Goal: Navigation & Orientation: Find specific page/section

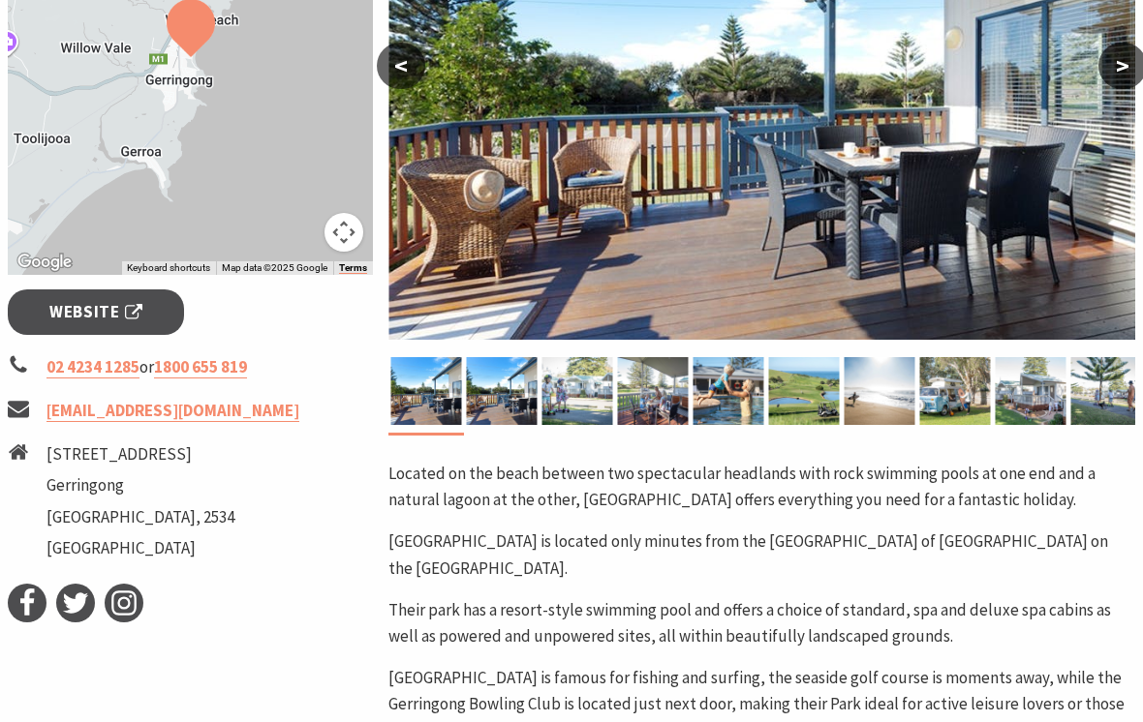
scroll to position [519, 0]
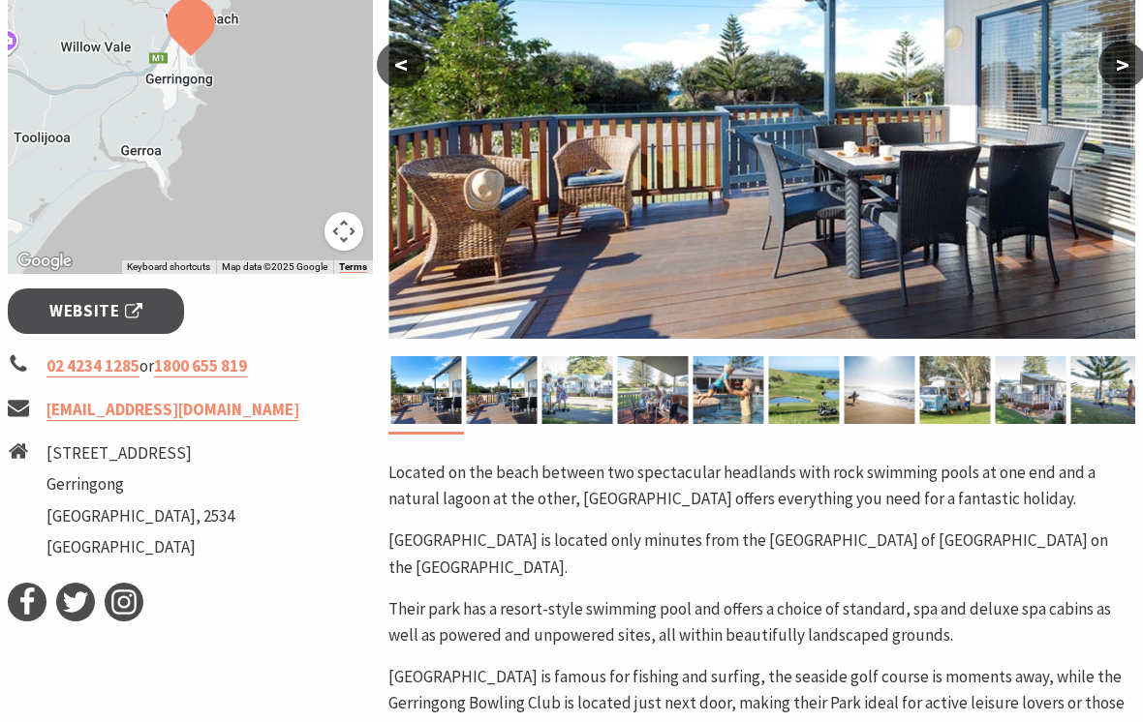
click at [1131, 68] on button ">" at bounding box center [1122, 65] width 48 height 46
click at [1123, 71] on button ">" at bounding box center [1122, 65] width 48 height 46
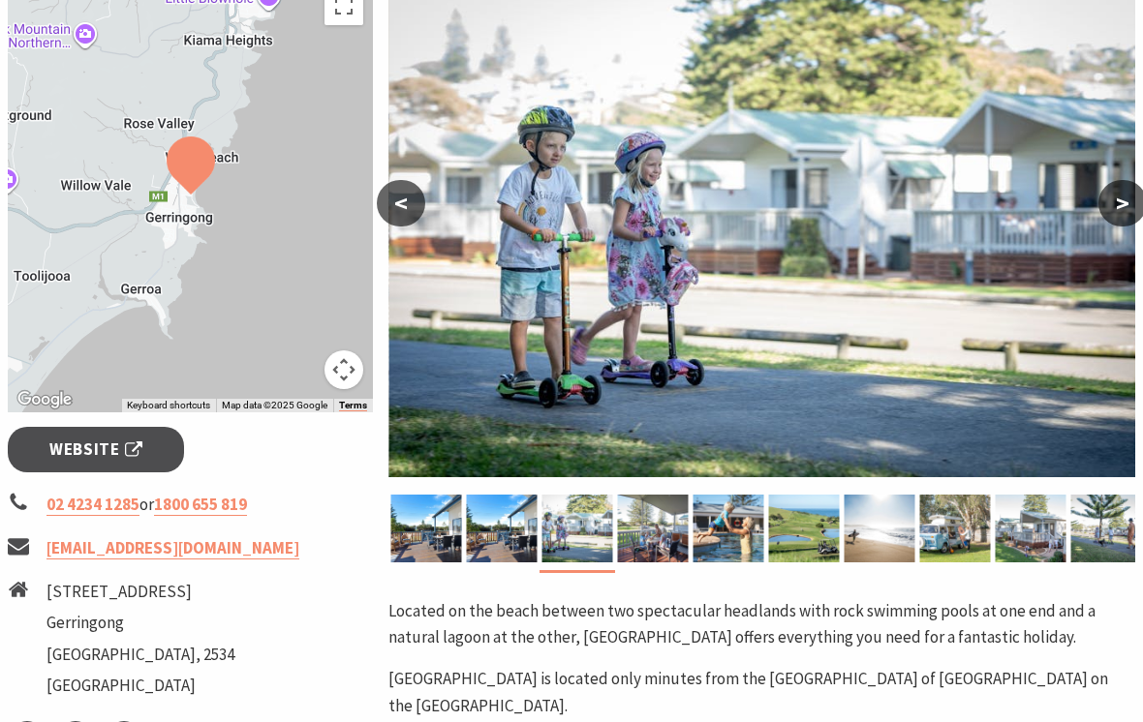
click at [1117, 206] on button ">" at bounding box center [1122, 204] width 48 height 46
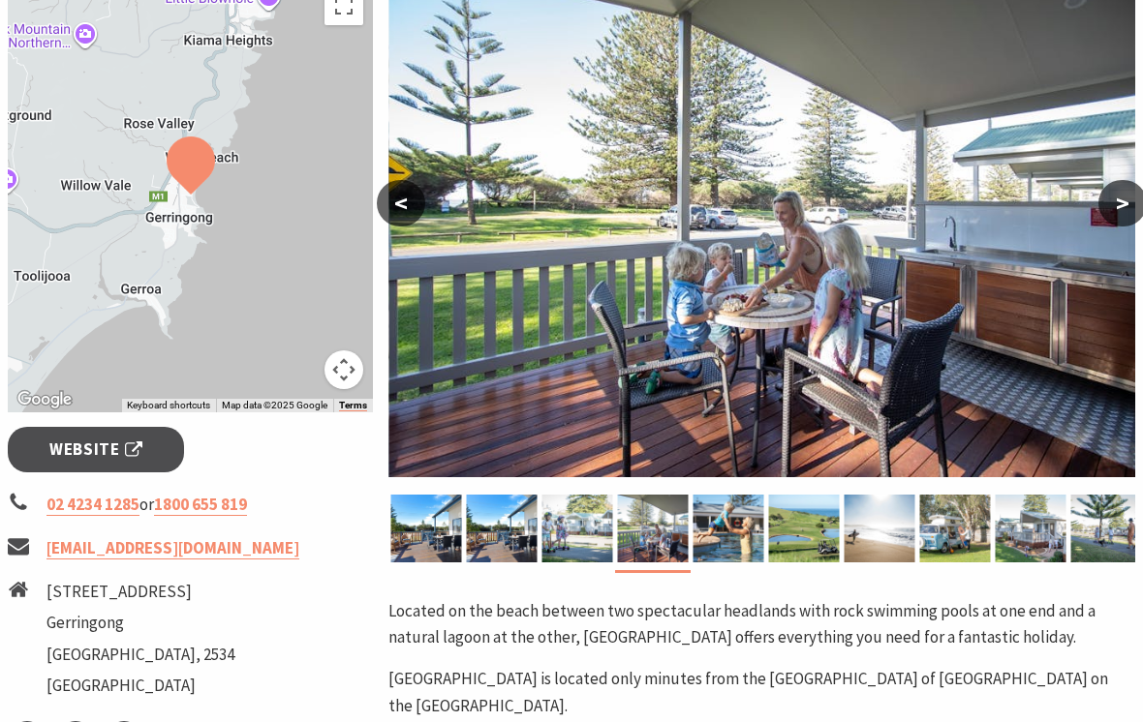
click at [1114, 206] on button ">" at bounding box center [1122, 203] width 48 height 46
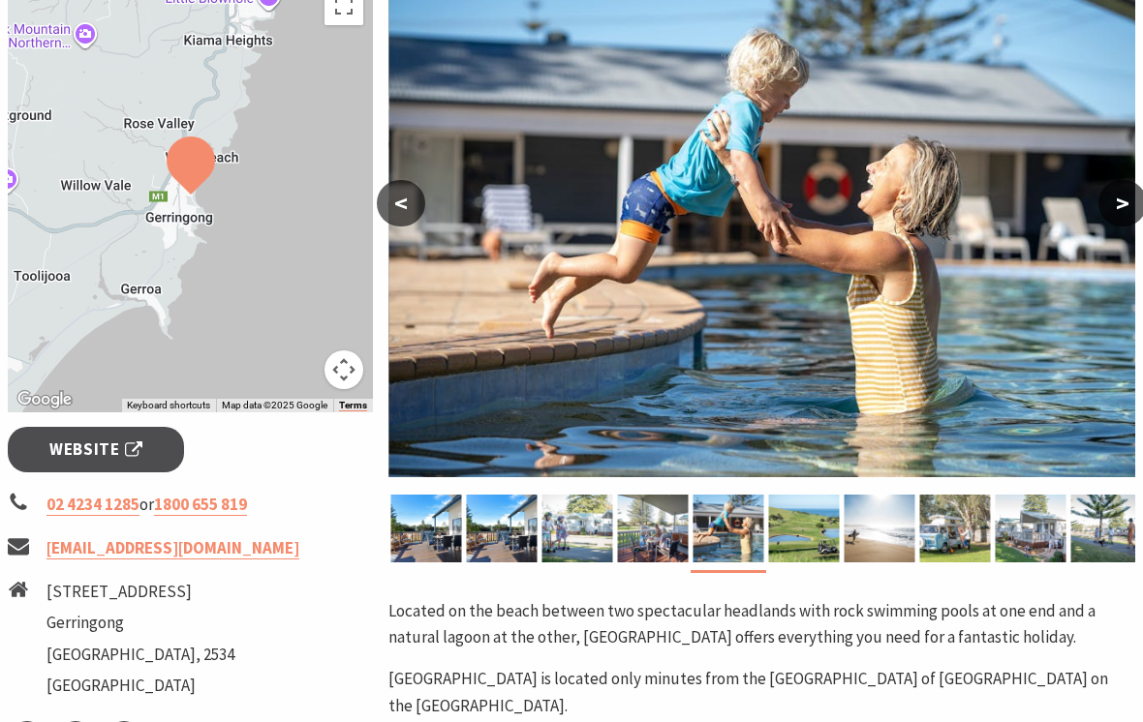
click at [1123, 202] on button ">" at bounding box center [1122, 203] width 48 height 46
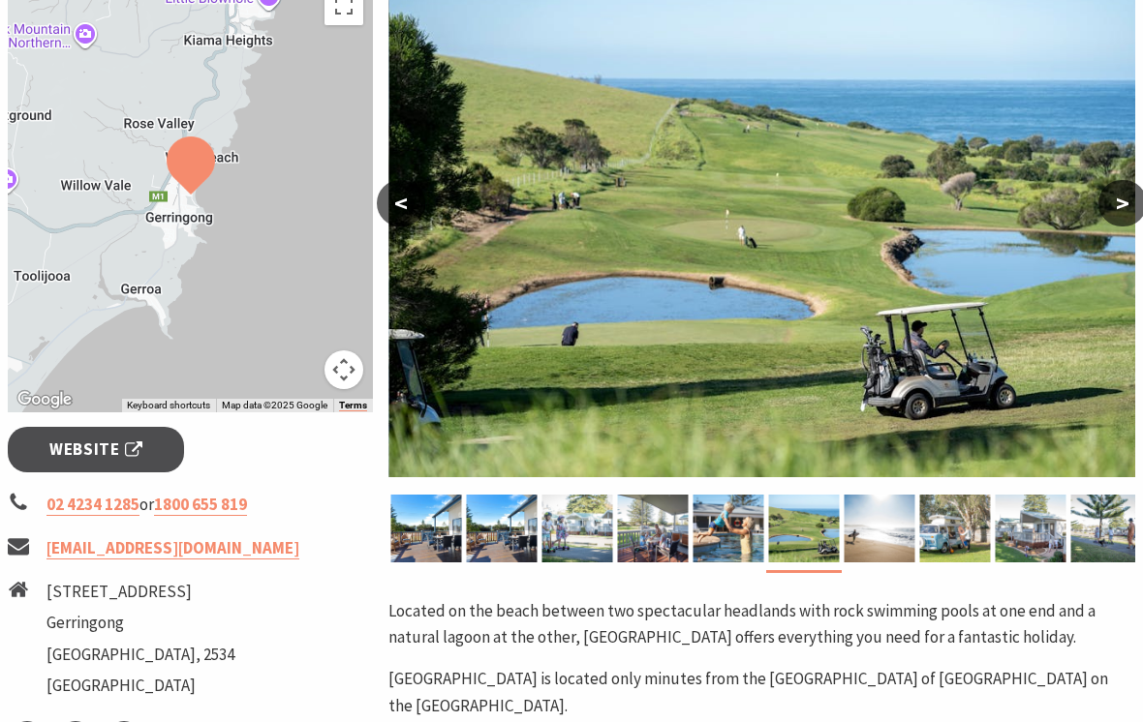
click at [1120, 201] on button ">" at bounding box center [1122, 203] width 48 height 46
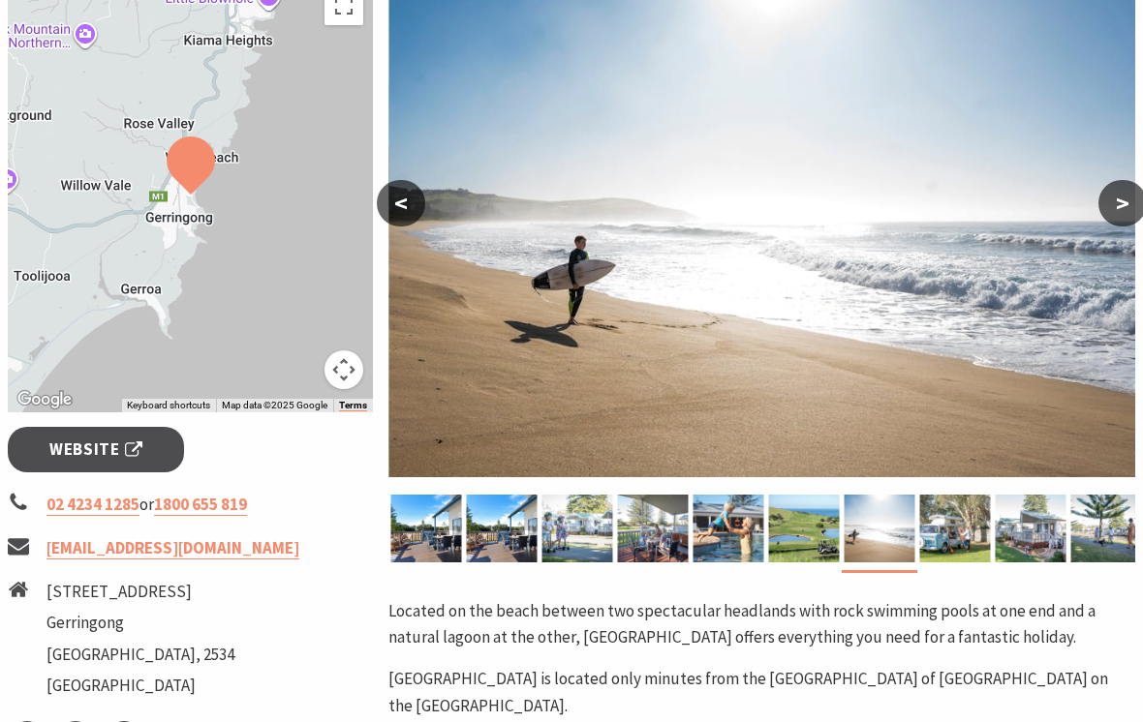
click at [1121, 200] on button ">" at bounding box center [1122, 203] width 48 height 46
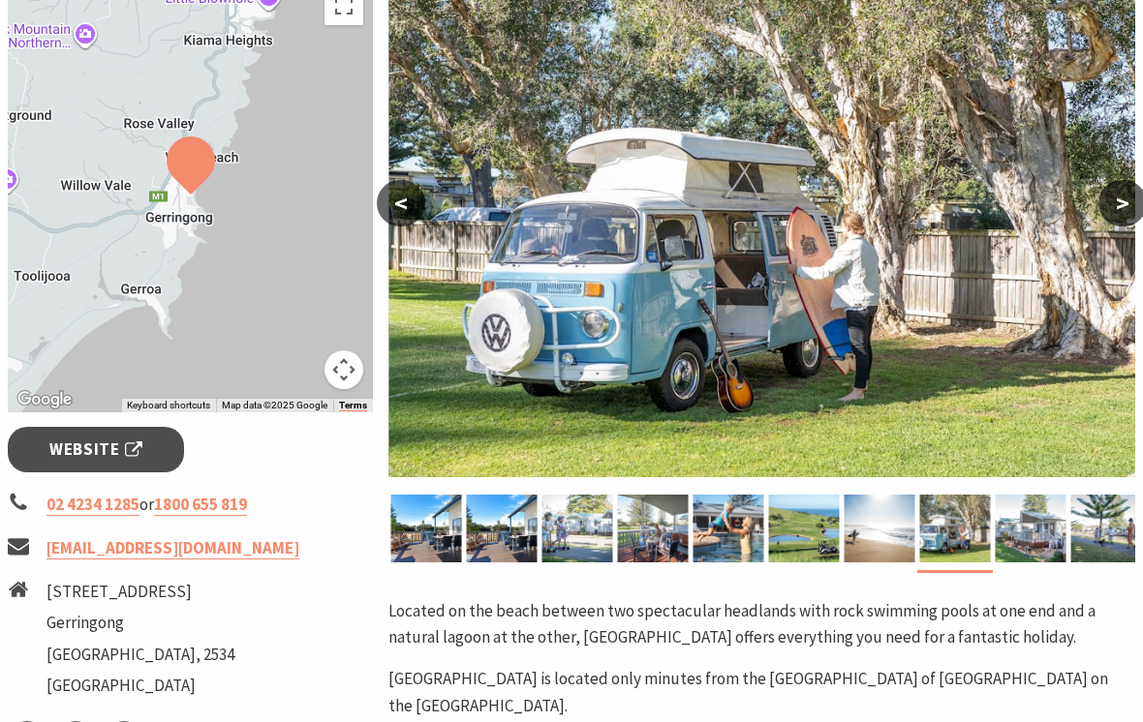
click at [1121, 200] on button ">" at bounding box center [1122, 203] width 48 height 46
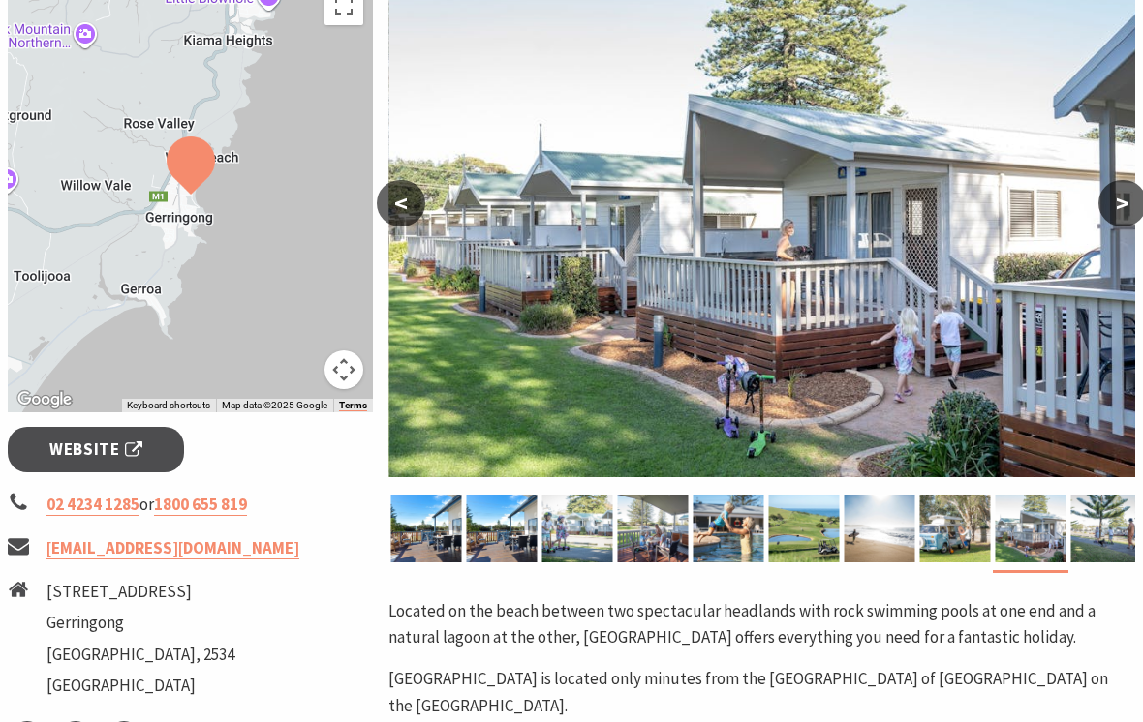
click at [1124, 199] on button ">" at bounding box center [1122, 203] width 48 height 46
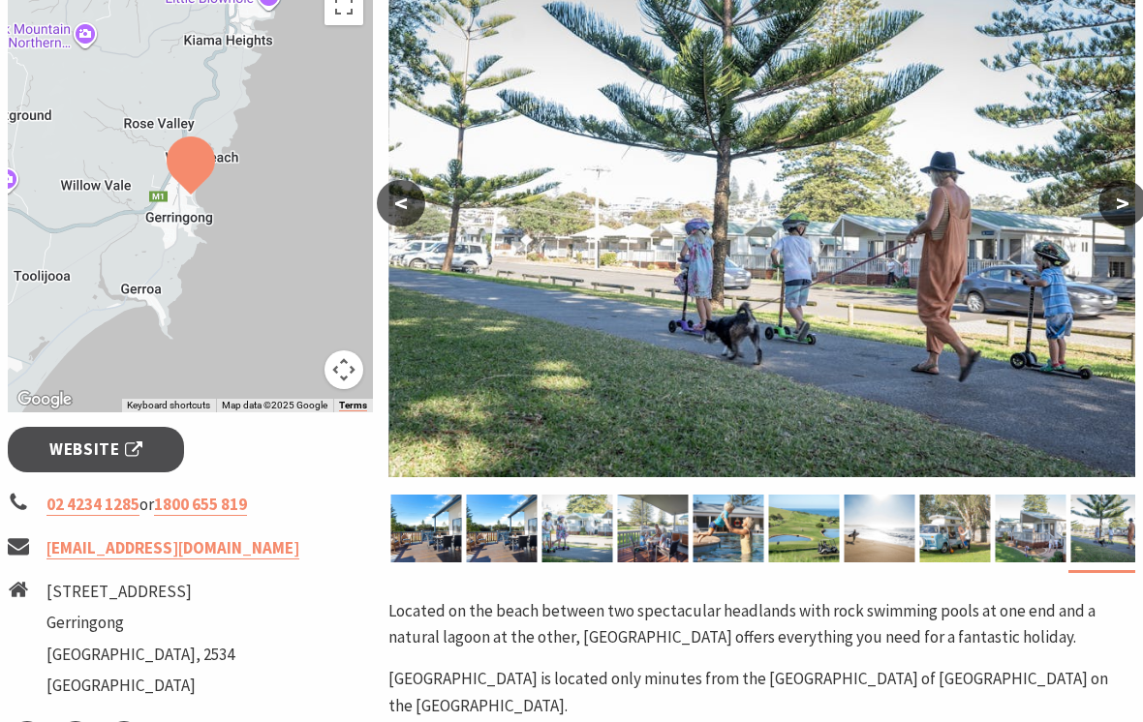
click at [1121, 200] on button ">" at bounding box center [1122, 203] width 48 height 46
click at [1125, 196] on button ">" at bounding box center [1122, 203] width 48 height 46
click at [1126, 211] on button ">" at bounding box center [1122, 203] width 48 height 46
click at [1133, 204] on button ">" at bounding box center [1122, 203] width 48 height 46
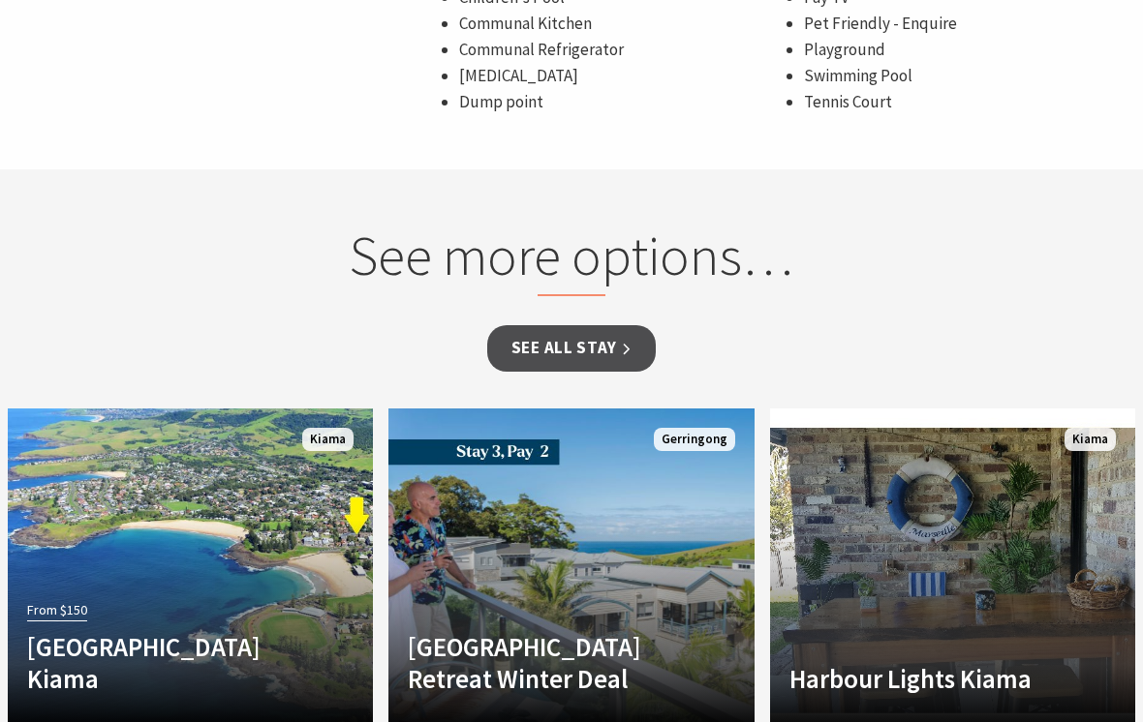
scroll to position [1834, 0]
